Goal: Task Accomplishment & Management: Manage account settings

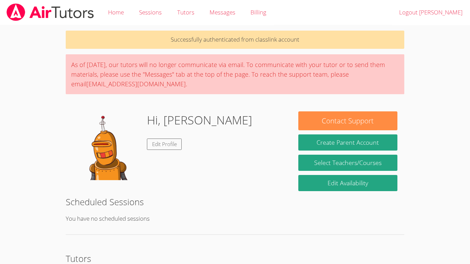
scroll to position [87, 0]
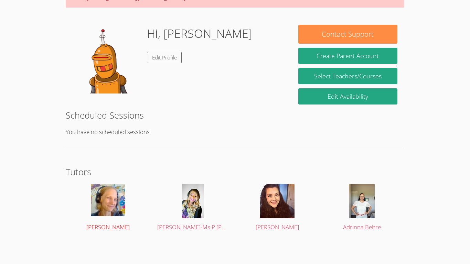
click at [97, 207] on img at bounding box center [108, 200] width 34 height 32
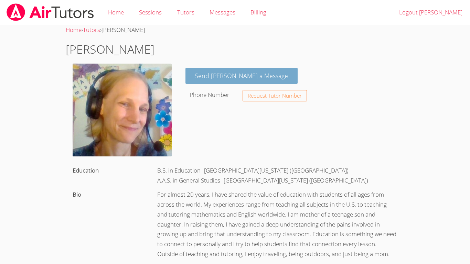
click at [236, 79] on link "Send [PERSON_NAME] a Message" at bounding box center [242, 76] width 113 height 16
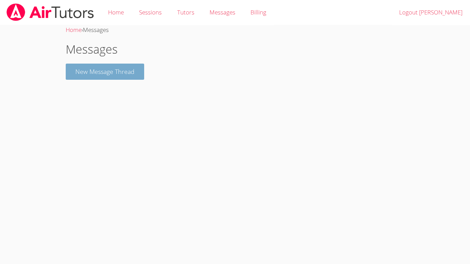
click at [101, 69] on button "New Message Thread" at bounding box center [105, 72] width 78 height 16
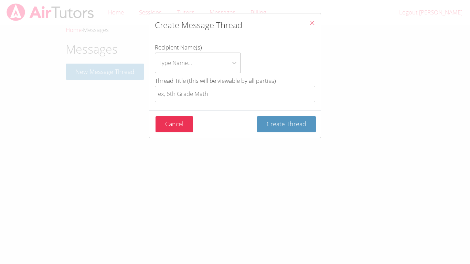
click at [173, 62] on div "Type Name..." at bounding box center [175, 63] width 33 height 10
click at [159, 62] on input "Recipient Name(s) Type Name..." at bounding box center [159, 63] width 1 height 16
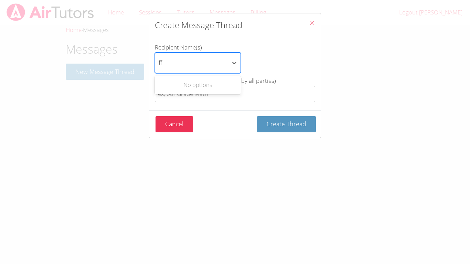
type input "f"
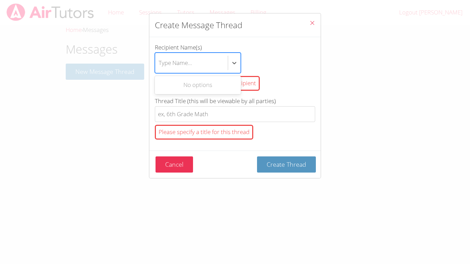
click at [268, 70] on div "option , deselected. Use Up and Down to choose options, press Enter to select t…" at bounding box center [235, 63] width 160 height 21
click at [159, 70] on input "Recipient Name(s) option , deselected. Use Up and Down to choose options, press…" at bounding box center [159, 63] width 1 height 16
click at [316, 19] on button "Close" at bounding box center [312, 23] width 17 height 21
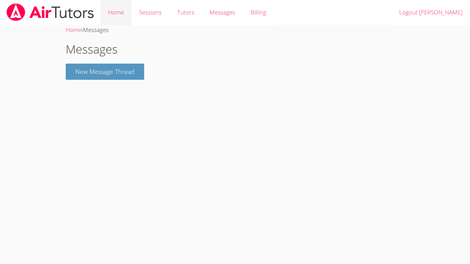
click at [116, 12] on link "Home" at bounding box center [116, 12] width 31 height 25
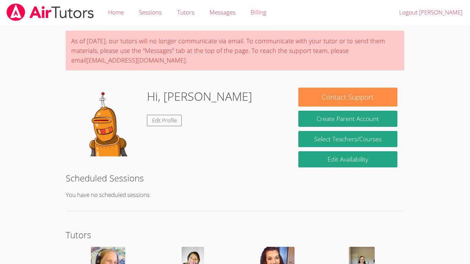
click at [116, 12] on link "Home" at bounding box center [116, 12] width 31 height 25
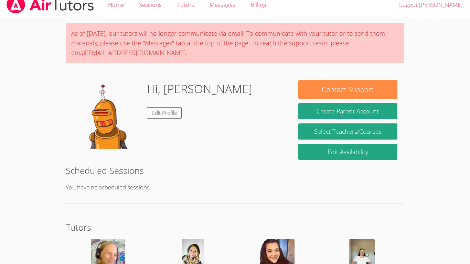
click at [106, 129] on img at bounding box center [107, 114] width 69 height 69
click at [177, 111] on link "Edit Profile" at bounding box center [164, 112] width 35 height 11
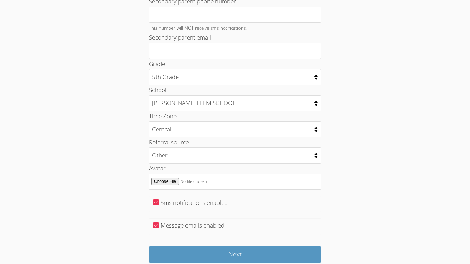
scroll to position [317, 0]
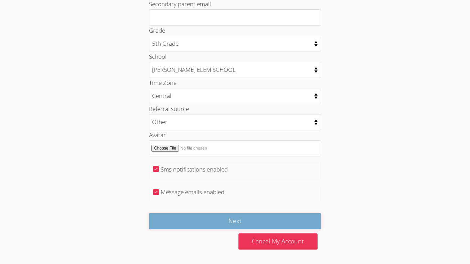
click at [258, 222] on input "Next" at bounding box center [235, 221] width 172 height 16
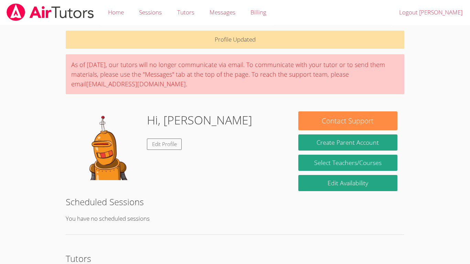
click at [128, 162] on img at bounding box center [107, 146] width 69 height 69
click at [159, 149] on link "Edit Profile" at bounding box center [164, 144] width 35 height 11
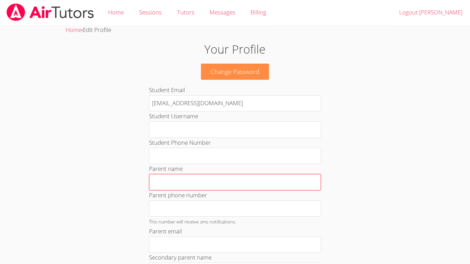
scroll to position [317, 0]
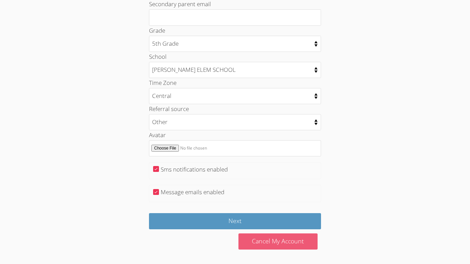
click at [278, 237] on link "Cancel My Account" at bounding box center [278, 242] width 79 height 16
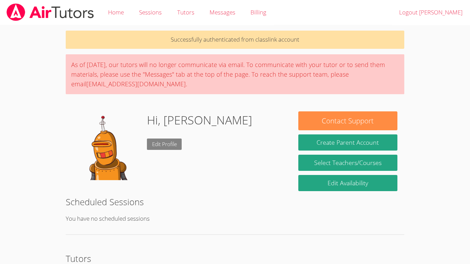
click at [156, 146] on link "Edit Profile" at bounding box center [164, 144] width 35 height 11
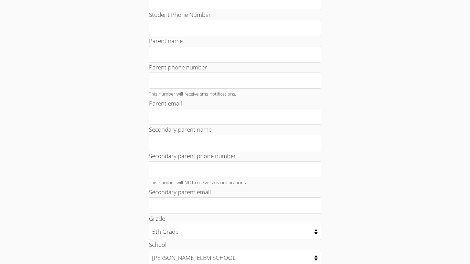
scroll to position [317, 0]
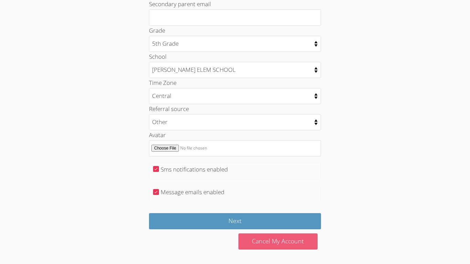
click at [283, 243] on link "Cancel My Account" at bounding box center [278, 242] width 79 height 16
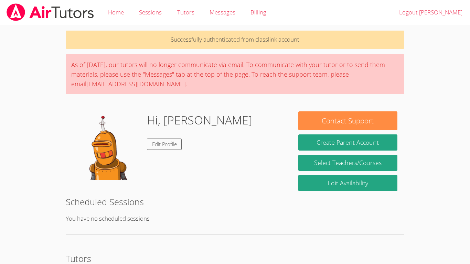
scroll to position [87, 0]
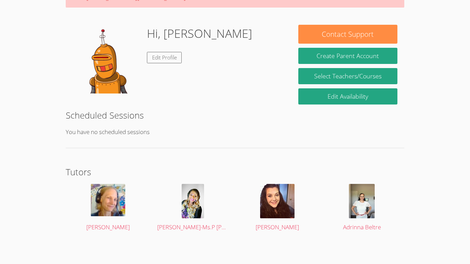
click at [70, 176] on h2 "Tutors" at bounding box center [235, 172] width 339 height 13
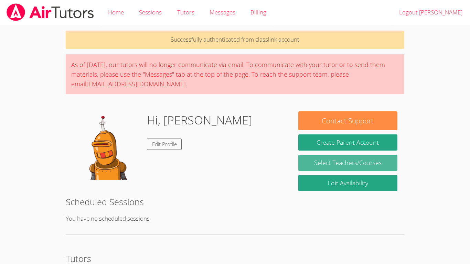
click at [329, 158] on link "Select Teachers/Courses" at bounding box center [347, 163] width 99 height 16
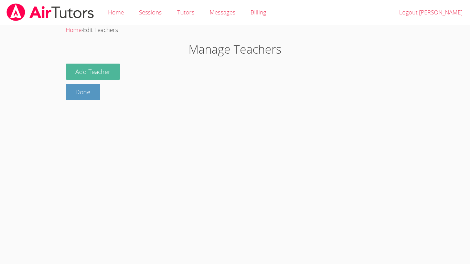
click at [92, 72] on button "Add Teacher" at bounding box center [93, 72] width 54 height 16
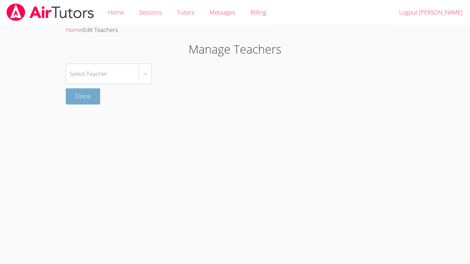
click at [87, 96] on link "Done" at bounding box center [83, 96] width 34 height 16
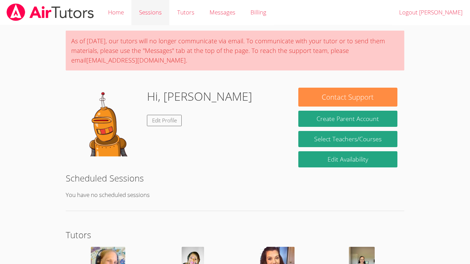
click at [147, 9] on link "Sessions" at bounding box center [150, 12] width 38 height 25
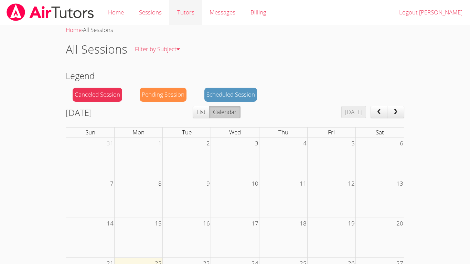
click at [185, 12] on link "Tutors" at bounding box center [185, 12] width 32 height 25
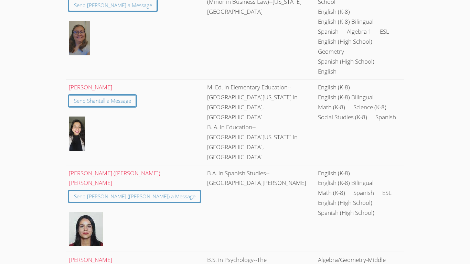
scroll to position [1489, 0]
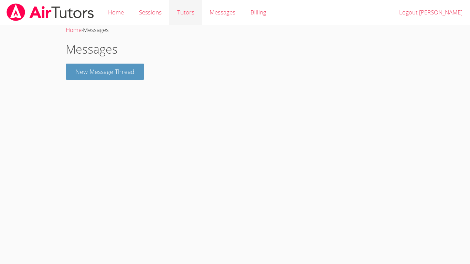
click at [182, 13] on link "Tutors" at bounding box center [185, 12] width 32 height 25
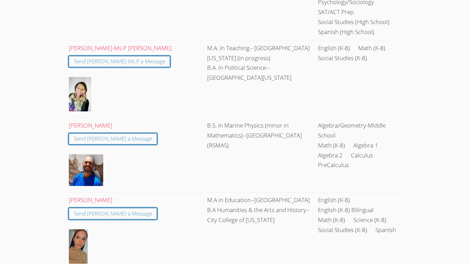
scroll to position [1201, 0]
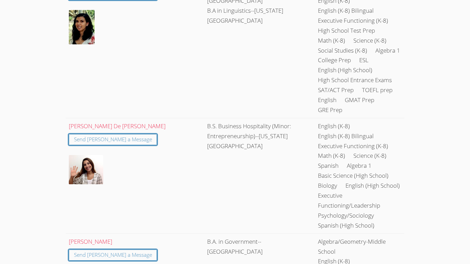
scroll to position [0, 0]
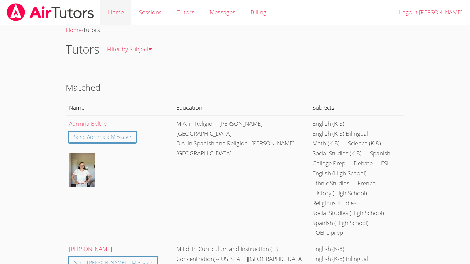
click at [120, 11] on link "Home" at bounding box center [116, 12] width 31 height 25
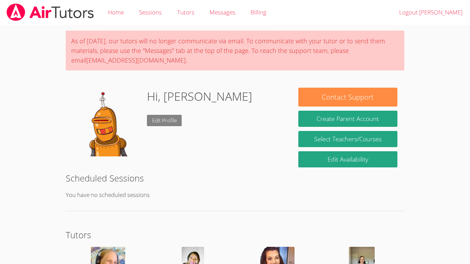
click at [170, 120] on link "Edit Profile" at bounding box center [164, 120] width 35 height 11
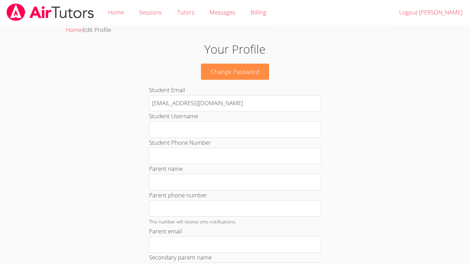
click at [84, 29] on div "Home › Edit Profile" at bounding box center [235, 30] width 339 height 10
click at [99, 32] on span "Edit Profile" at bounding box center [97, 30] width 28 height 8
click at [94, 31] on span "Edit Profile" at bounding box center [97, 30] width 28 height 8
click at [240, 51] on h1 "Your Profile" at bounding box center [235, 50] width 254 height 18
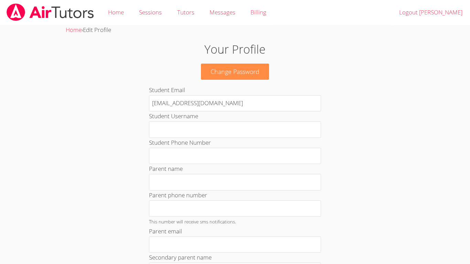
click at [240, 51] on h1 "Your Profile" at bounding box center [235, 50] width 254 height 18
click at [243, 71] on link "Change Password" at bounding box center [235, 72] width 68 height 16
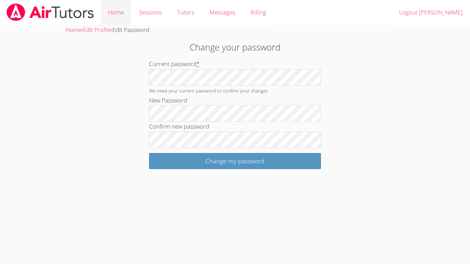
click at [108, 12] on link "Home" at bounding box center [116, 12] width 31 height 25
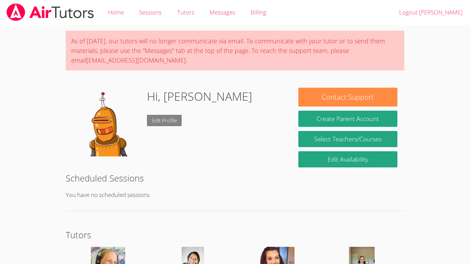
click at [165, 118] on link "Edit Profile" at bounding box center [164, 120] width 35 height 11
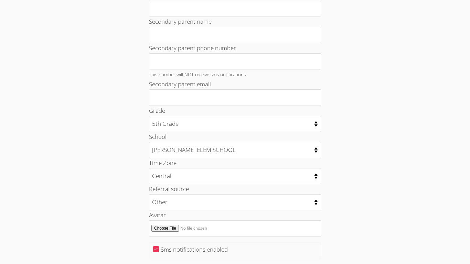
scroll to position [239, 0]
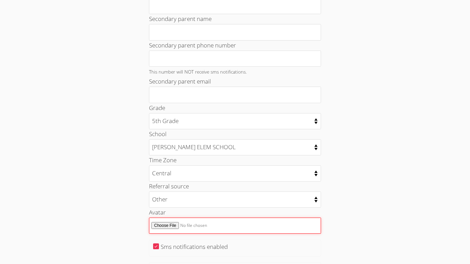
click at [167, 228] on input "Avatar" at bounding box center [235, 226] width 172 height 16
